Goal: Task Accomplishment & Management: Complete application form

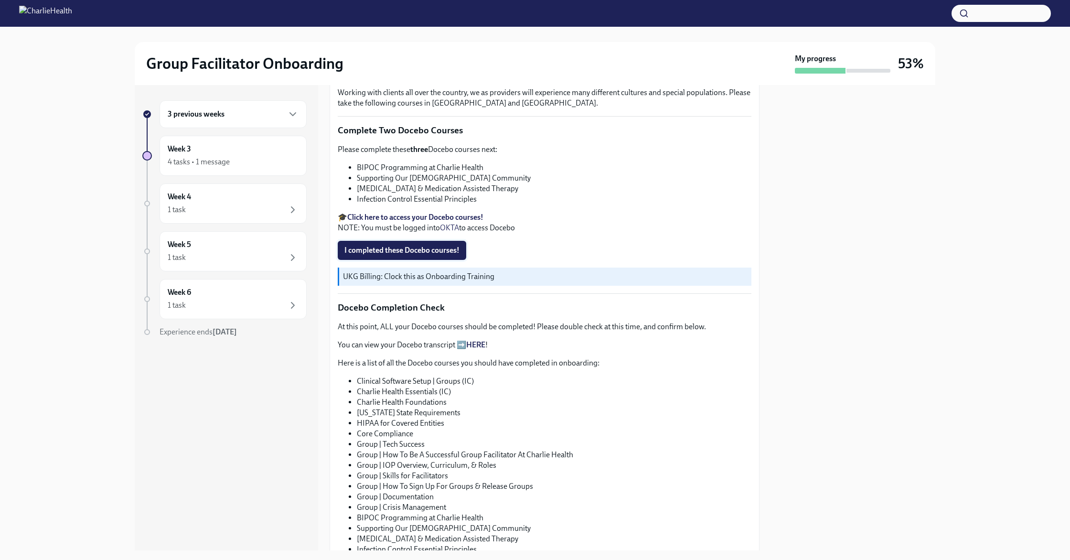
click at [398, 255] on span "I completed these Docebo courses!" at bounding box center [401, 250] width 115 height 10
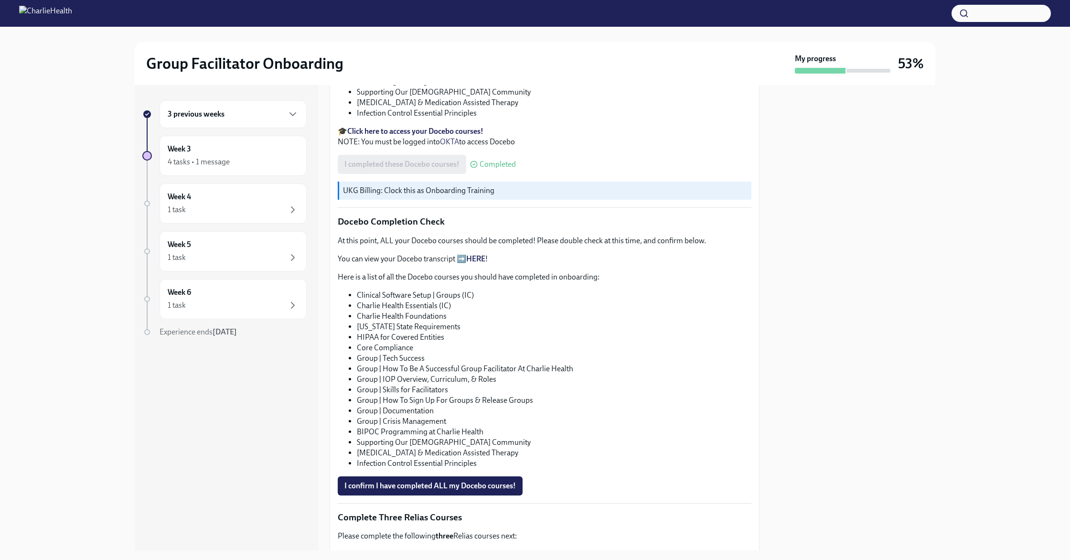
scroll to position [394, 0]
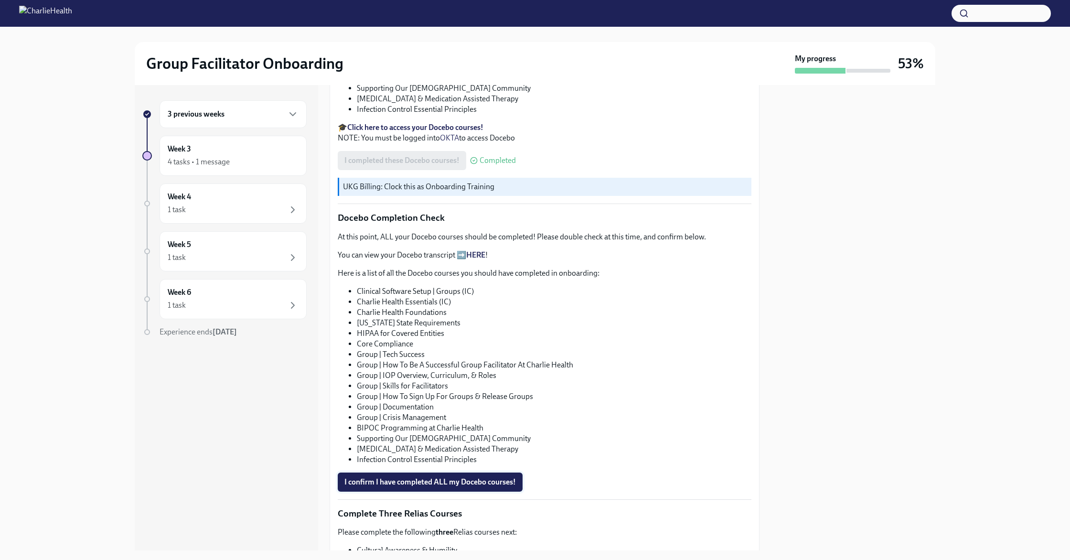
click at [414, 487] on span "I confirm I have completed ALL my Docebo courses!" at bounding box center [429, 482] width 171 height 10
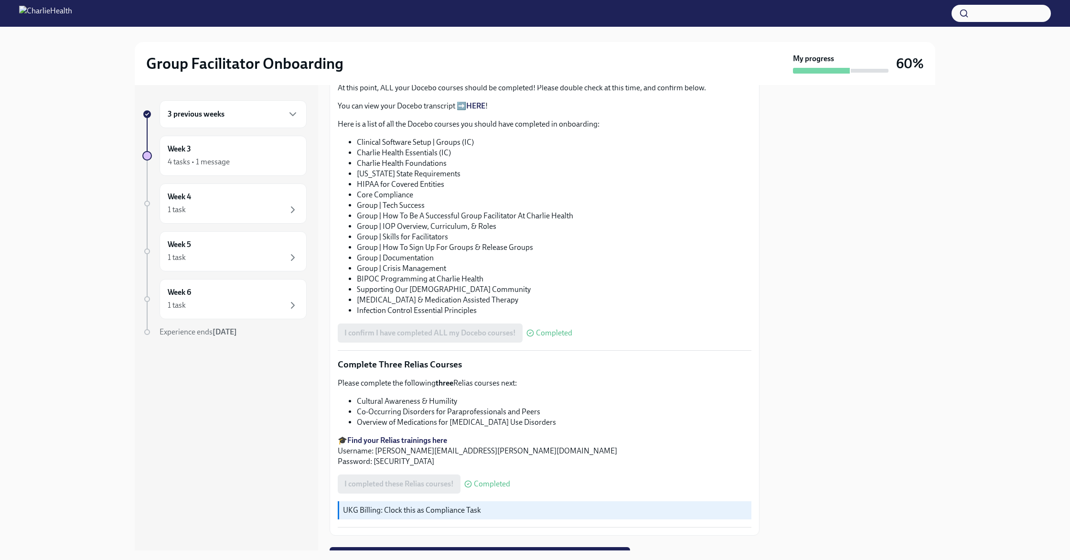
scroll to position [604, 0]
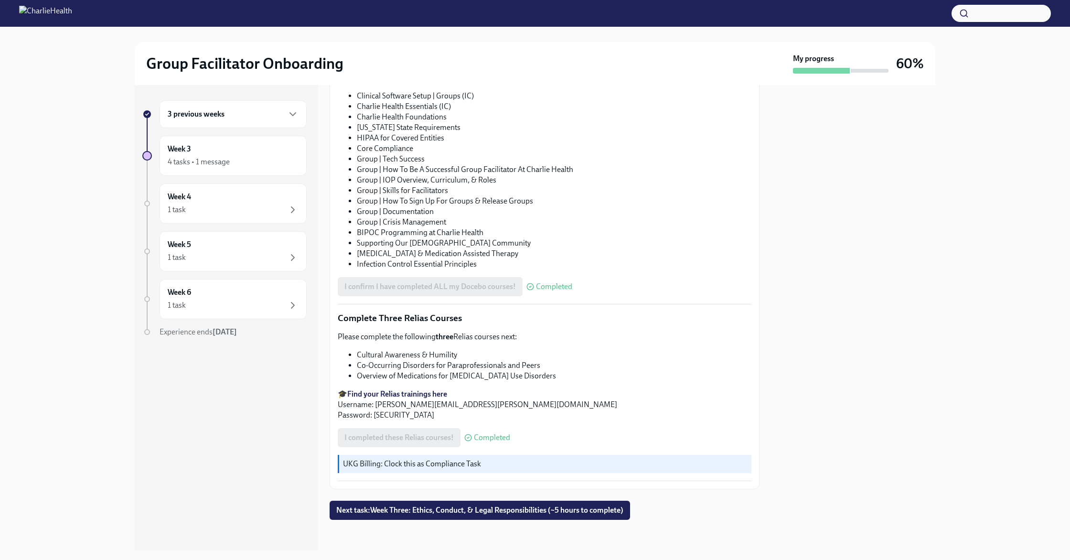
click at [403, 512] on span "Next task : Week Three: Ethics, Conduct, & Legal Responsibilities (~5 hours to …" at bounding box center [479, 510] width 287 height 10
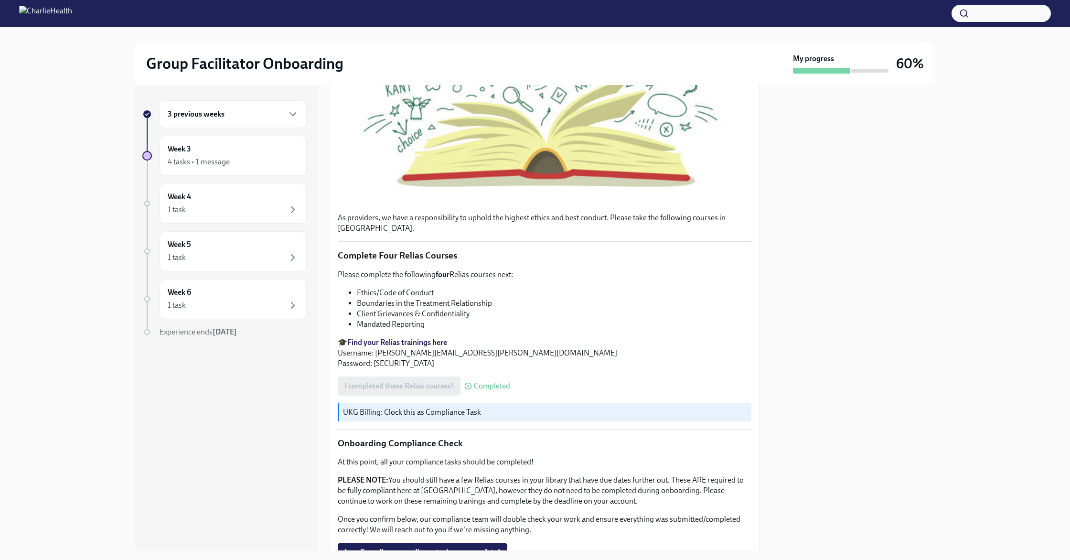
scroll to position [381, 0]
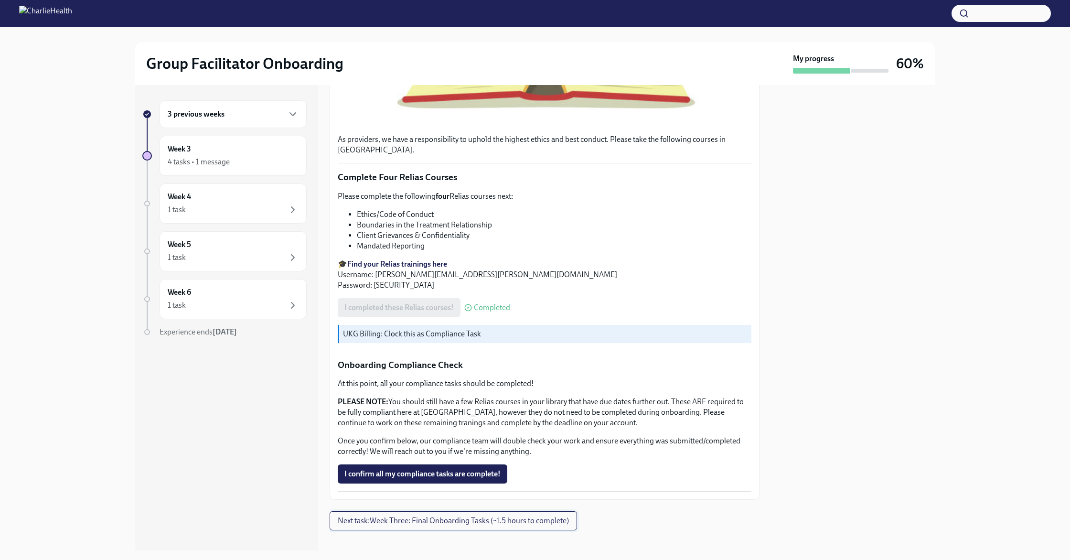
click at [439, 516] on span "Next task : Week Three: Final Onboarding Tasks (~1.5 hours to complete)" at bounding box center [453, 521] width 231 height 10
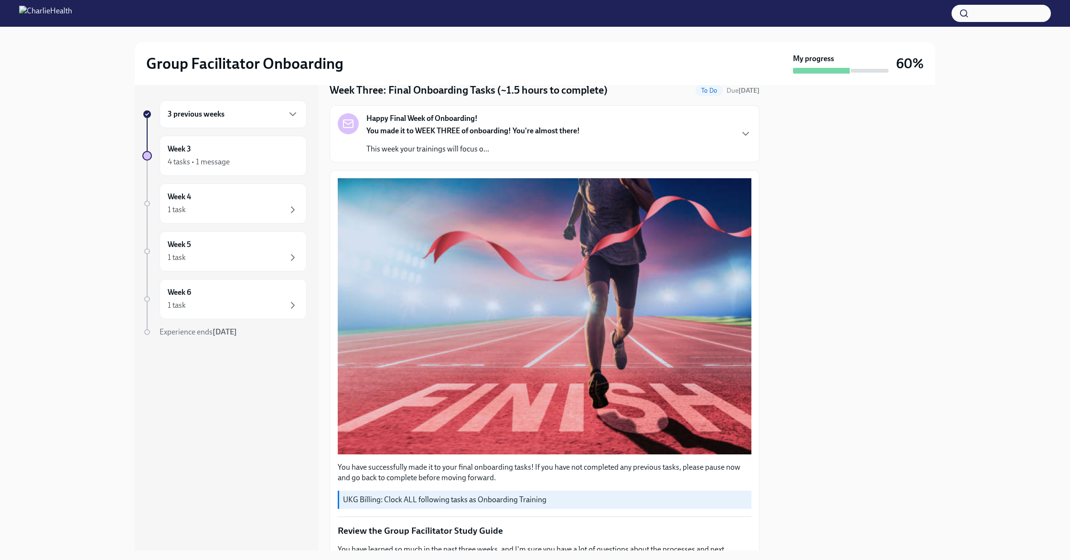
scroll to position [44, 0]
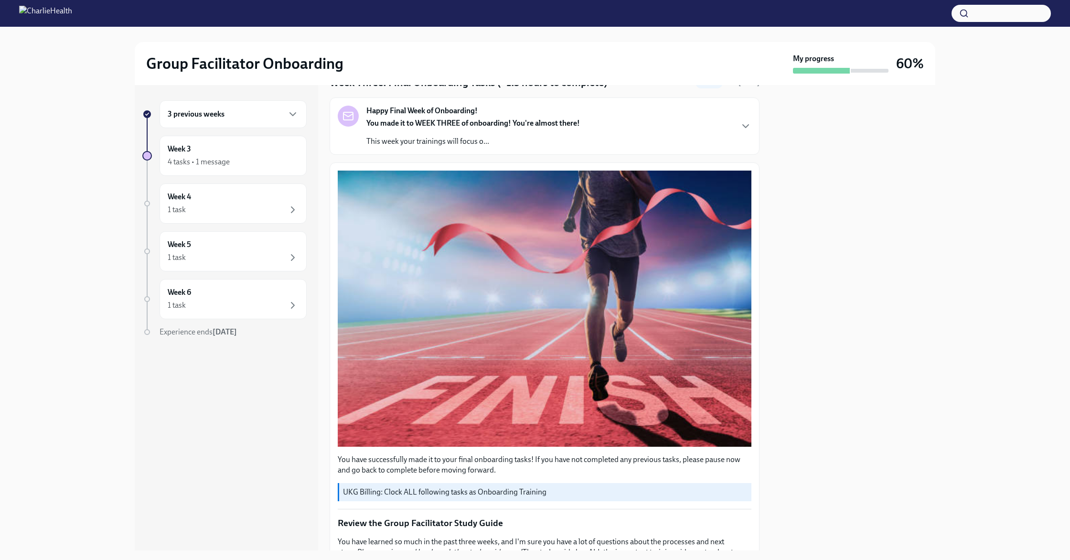
click at [403, 116] on div "Happy Final Week of Onboarding! You made it to WEEK THREE of onboarding! You're…" at bounding box center [472, 126] width 213 height 41
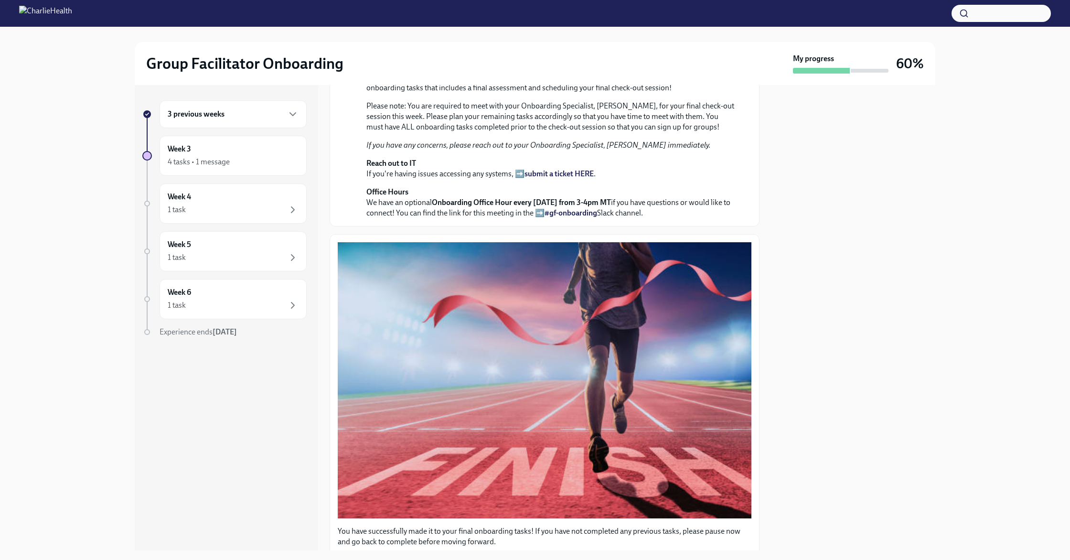
scroll to position [0, 0]
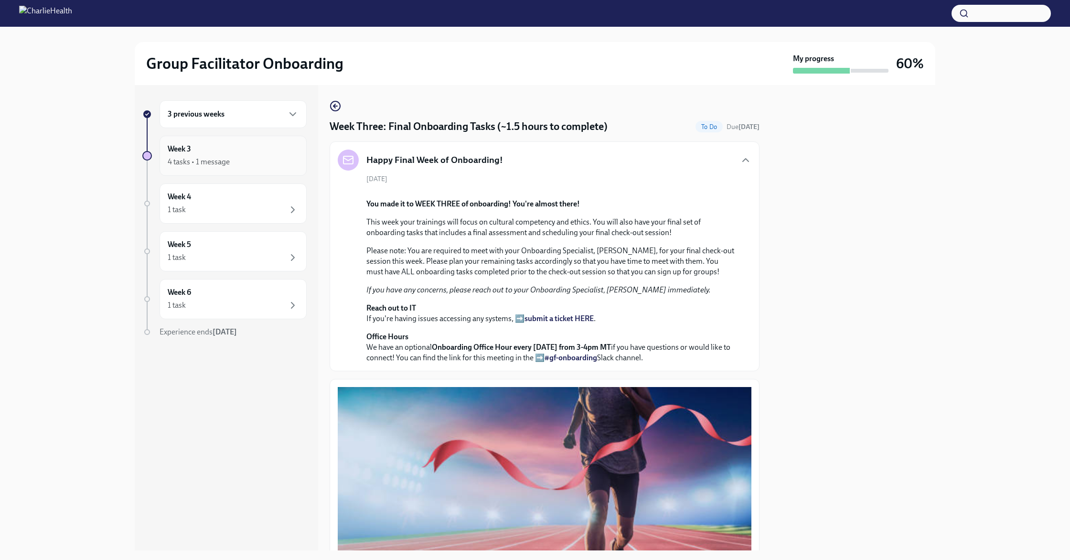
click at [189, 159] on div "4 tasks • 1 message" at bounding box center [199, 162] width 62 height 11
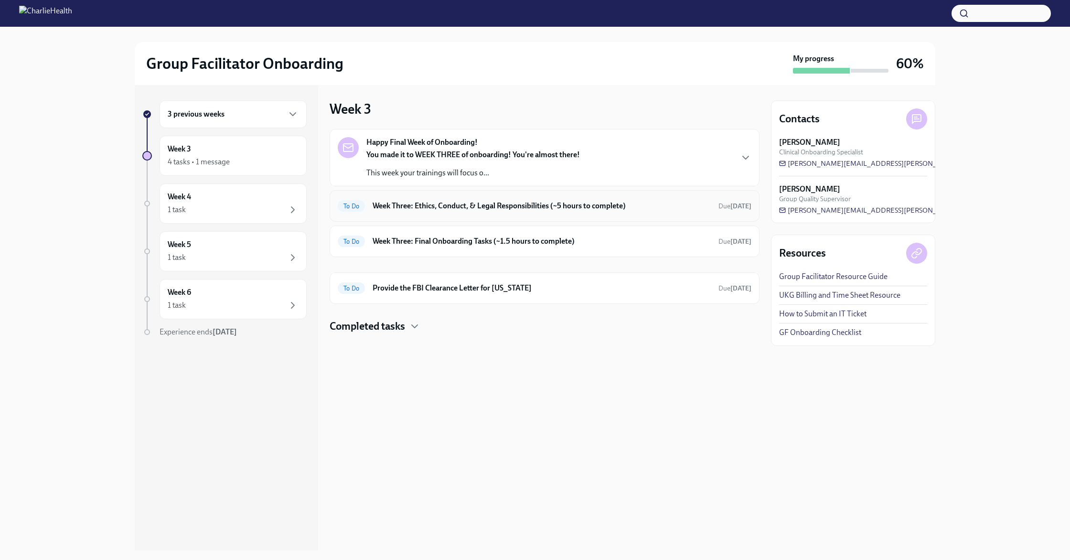
click at [388, 198] on div "To Do Week Three: Ethics, Conduct, & Legal Responsibilities (~5 hours to comple…" at bounding box center [544, 205] width 413 height 15
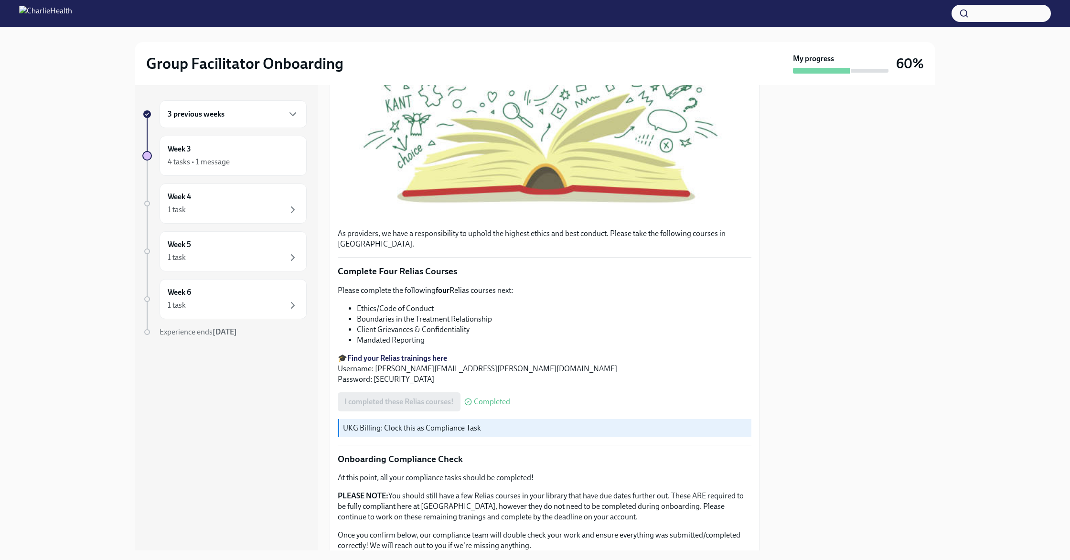
scroll to position [381, 0]
